Goal: Transaction & Acquisition: Download file/media

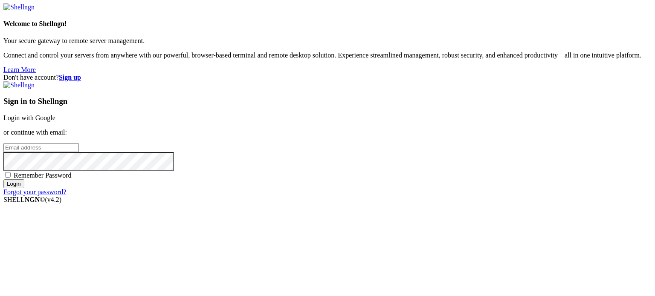
click at [55, 114] on link "Login with Google" at bounding box center [29, 117] width 52 height 7
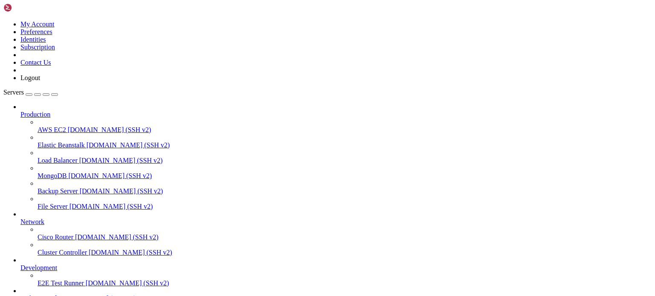
scroll to position [70, 0]
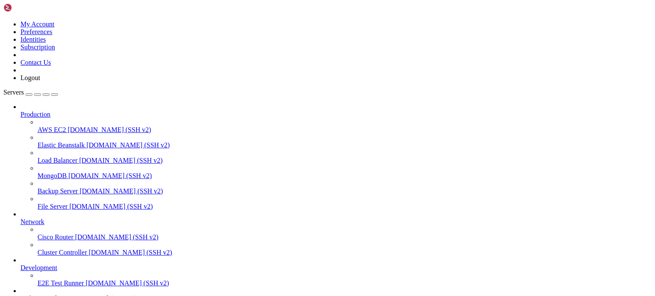
type input "/root/binance-bot"
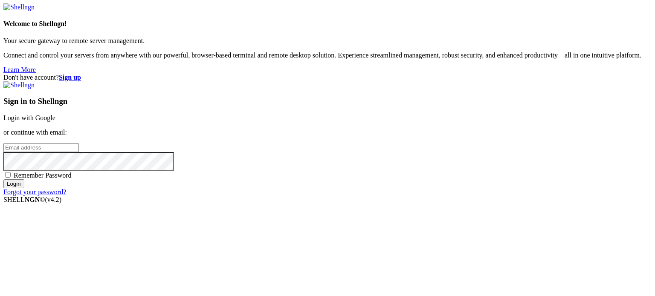
click at [55, 114] on link "Login with Google" at bounding box center [29, 117] width 52 height 7
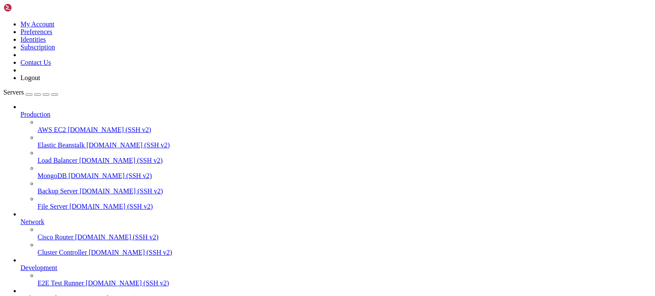
scroll to position [70, 0]
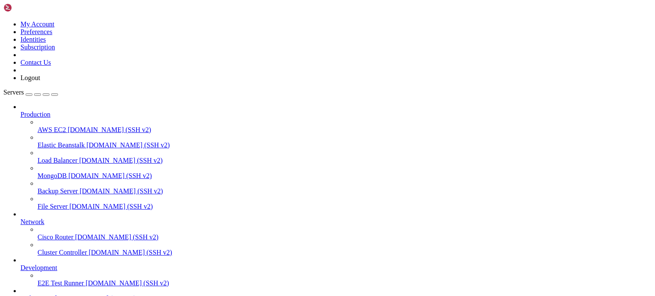
type input "/root/binance-bot"
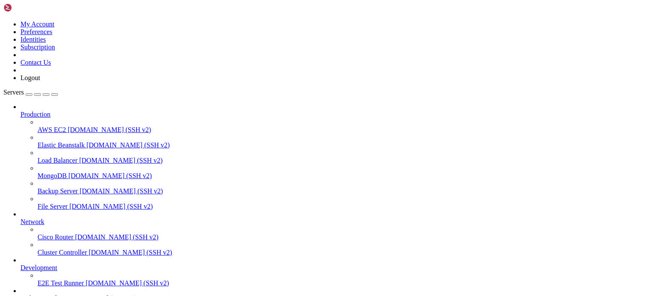
type input "/root/binance-bot"
